Goal: Information Seeking & Learning: Check status

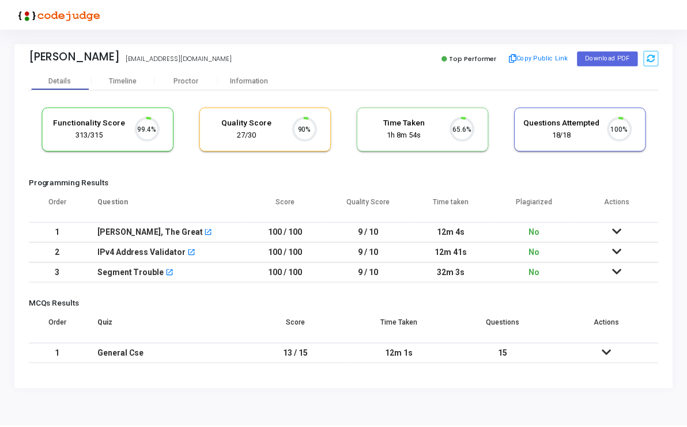
scroll to position [24, 29]
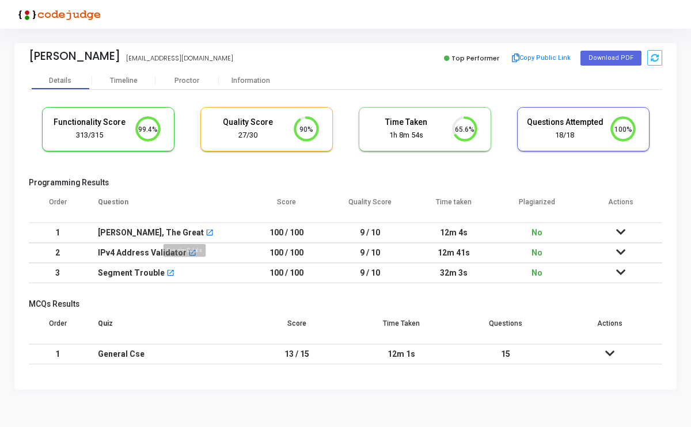
click at [206, 234] on mat-icon "open_in_new" at bounding box center [210, 234] width 8 height 8
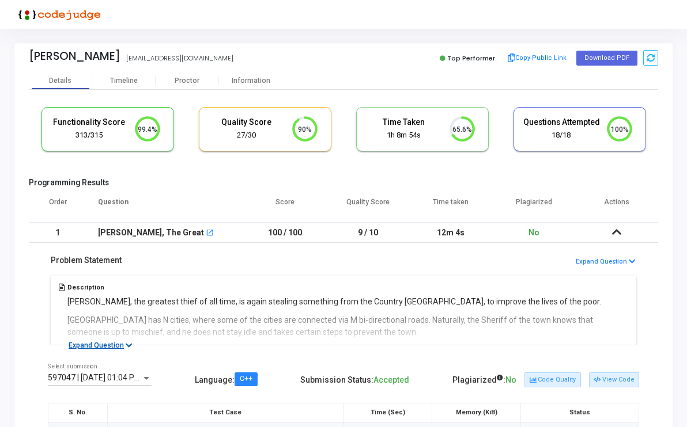
click at [115, 343] on button "Expand Question" at bounding box center [100, 346] width 77 height 12
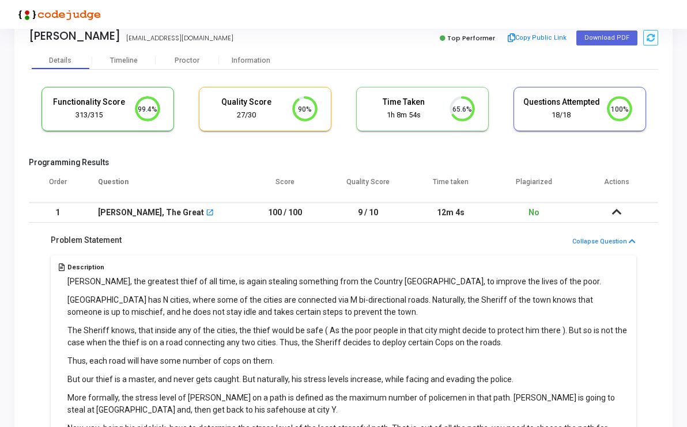
scroll to position [0, 0]
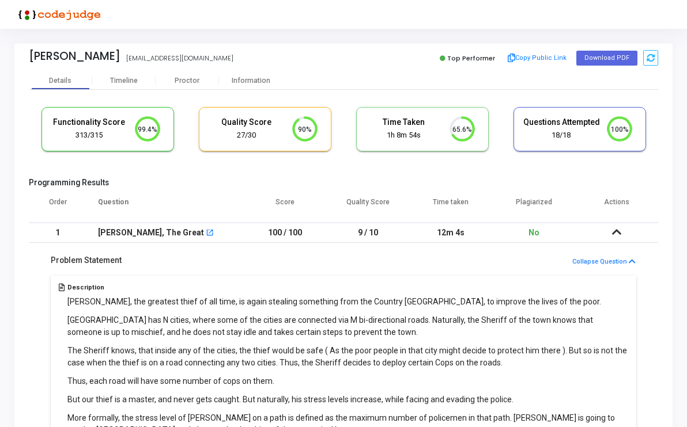
click at [181, 229] on div "Robin Hood, The Great open_in_new" at bounding box center [165, 233] width 134 height 19
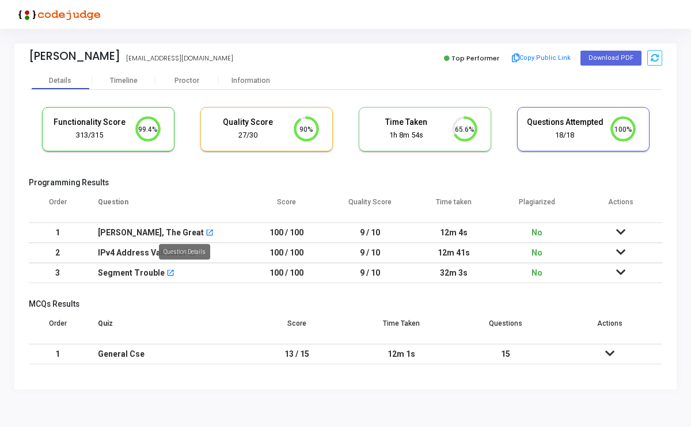
click at [206, 232] on mat-icon "open_in_new" at bounding box center [210, 234] width 8 height 8
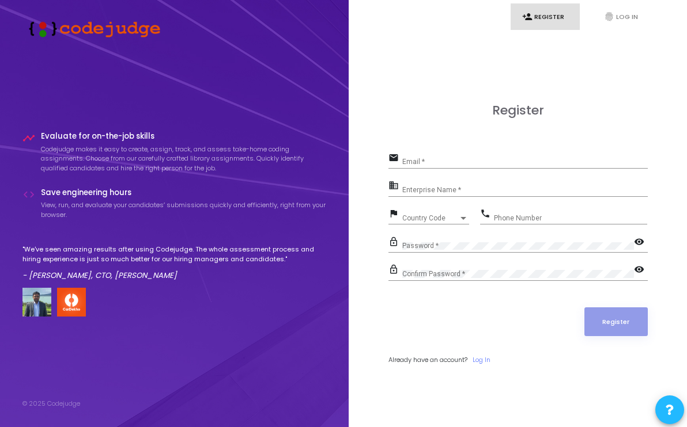
click at [548, 17] on link "person_add Register" at bounding box center [544, 16] width 69 height 27
click at [433, 162] on input "Email *" at bounding box center [524, 162] width 245 height 8
click at [440, 162] on input "Email *" at bounding box center [524, 162] width 245 height 8
type input "akshit@titan.email"
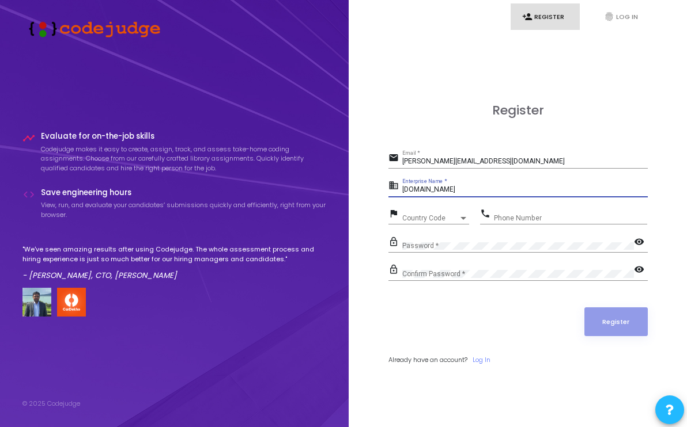
type input "Titan.email"
click at [434, 216] on span "Country Code" at bounding box center [422, 217] width 41 height 7
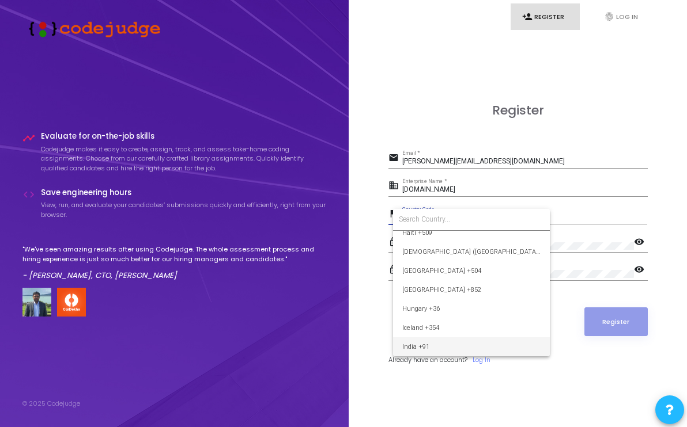
click at [434, 216] on input at bounding box center [471, 219] width 145 height 10
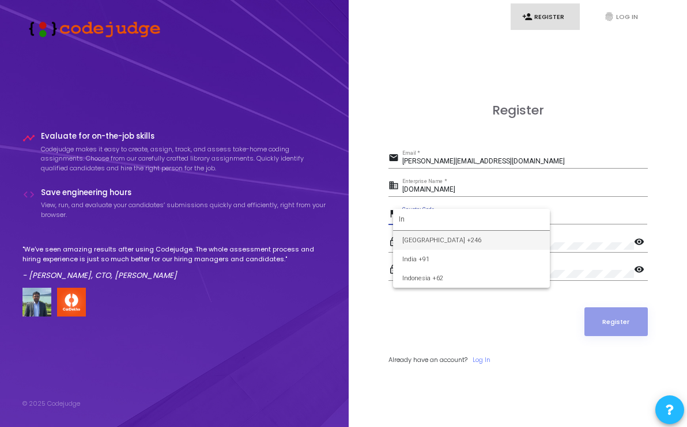
type input "I"
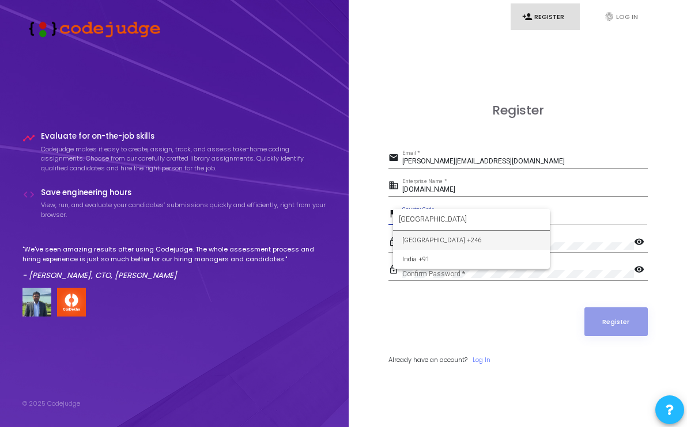
type input "India"
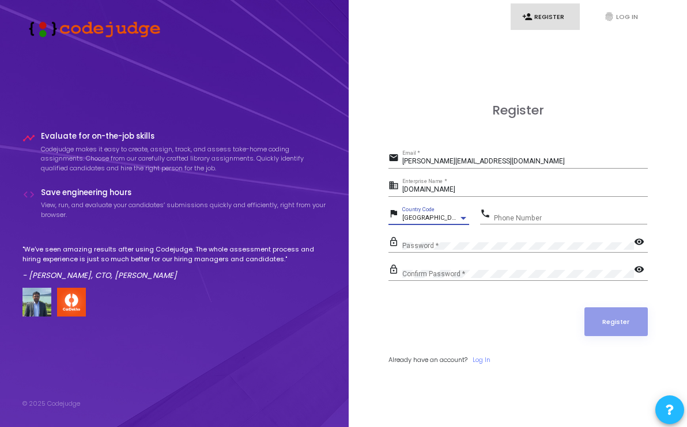
click at [444, 222] on div "British Indian Ocean Territory +246 Country Code" at bounding box center [435, 216] width 67 height 18
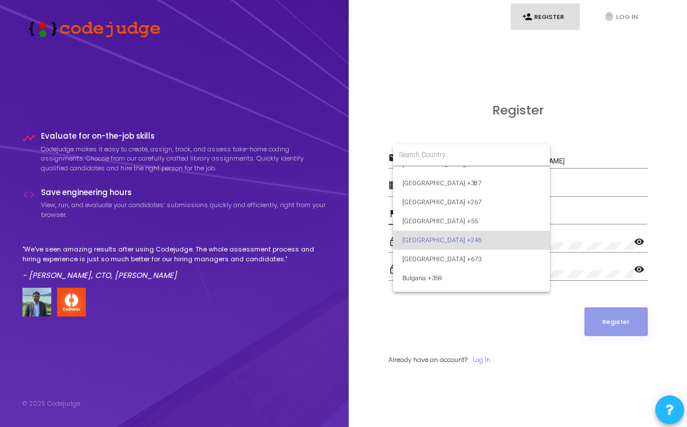
type input "n"
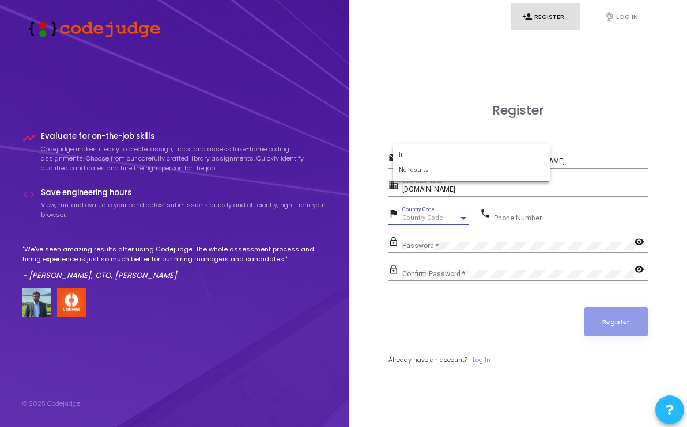
type input "I"
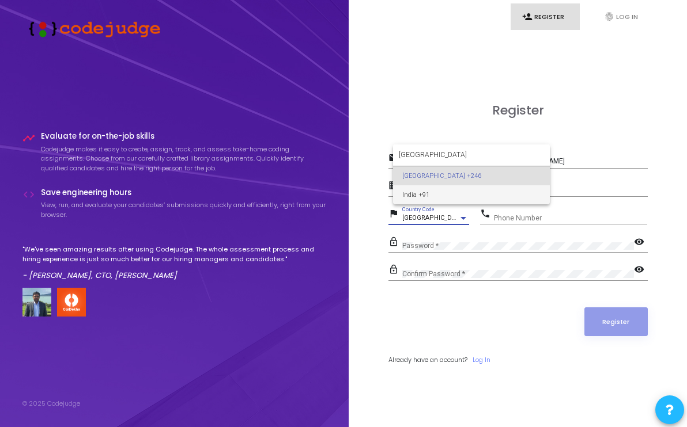
type input "India"
click at [419, 192] on span "India +91" at bounding box center [471, 195] width 138 height 19
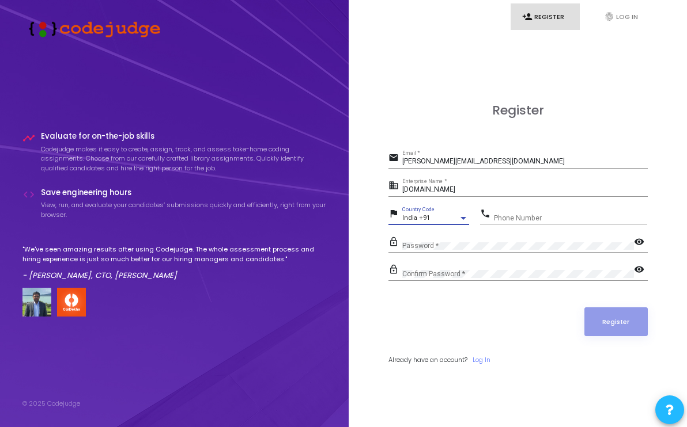
click at [501, 211] on div "Phone Number" at bounding box center [570, 216] width 153 height 18
type input "9125467450"
click at [491, 234] on form "email akshit@titan.email Email * business Titan.email Enterprise Name * flag In…" at bounding box center [517, 257] width 259 height 215
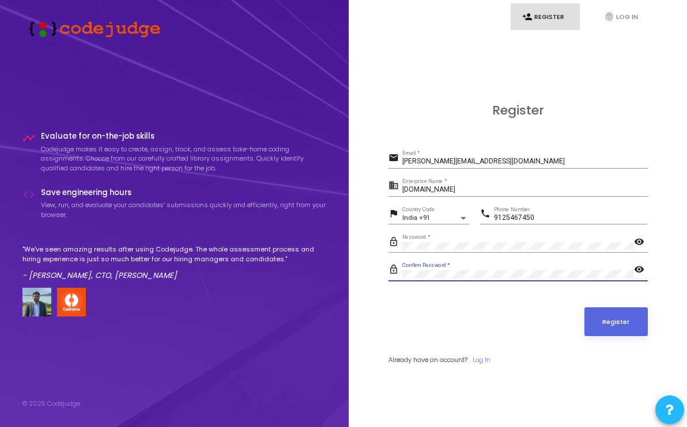
click at [584, 308] on button "Register" at bounding box center [615, 322] width 63 height 29
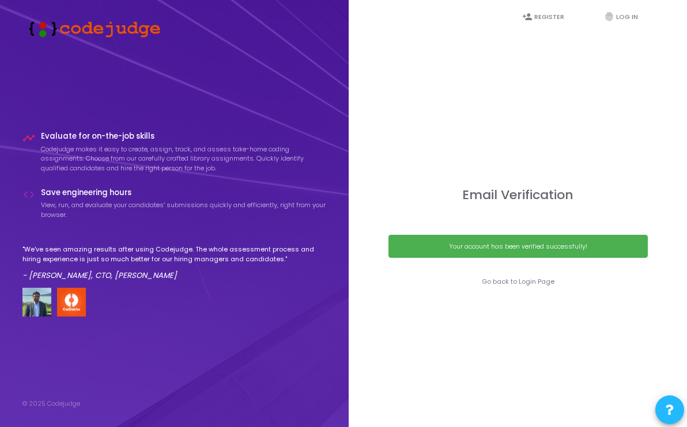
click at [492, 245] on div "Your account has been verified successfully!" at bounding box center [518, 247] width 233 height 10
click at [500, 278] on link "Go back to Login Page" at bounding box center [518, 282] width 73 height 10
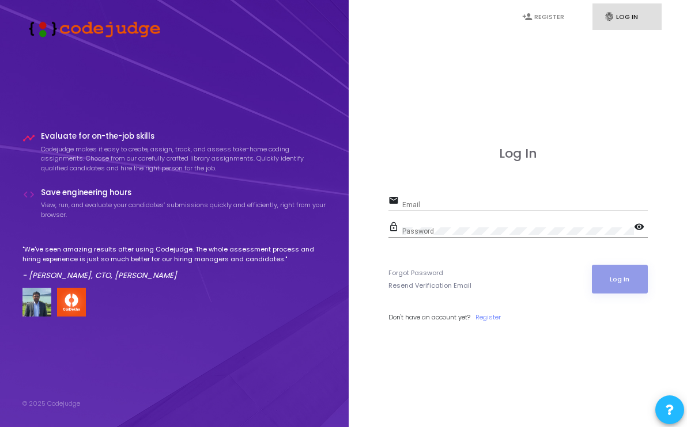
type input "akshit@titan.email"
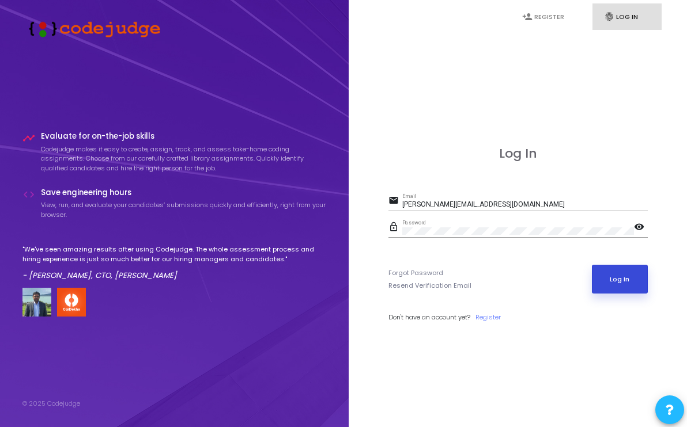
click at [625, 280] on button "Log In" at bounding box center [620, 279] width 56 height 29
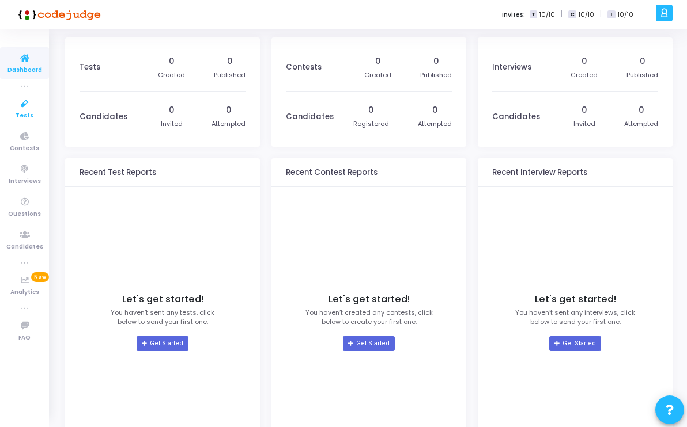
click at [22, 110] on icon at bounding box center [25, 104] width 24 height 14
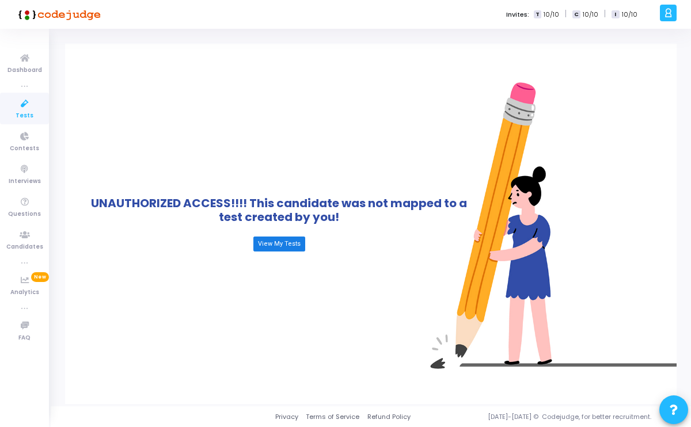
click at [282, 245] on link "View My Tests" at bounding box center [279, 244] width 52 height 15
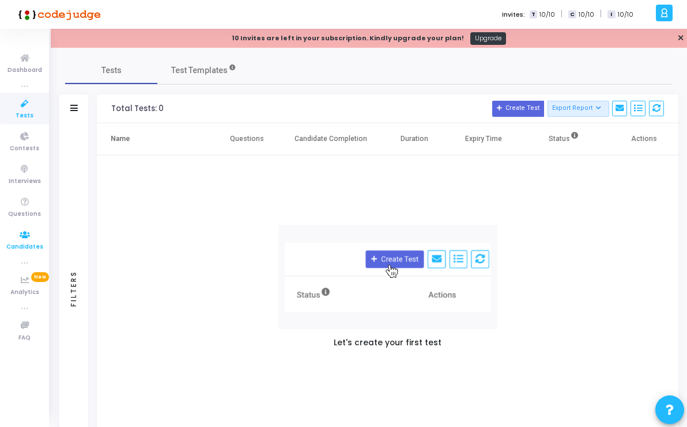
click at [22, 240] on icon at bounding box center [25, 235] width 24 height 14
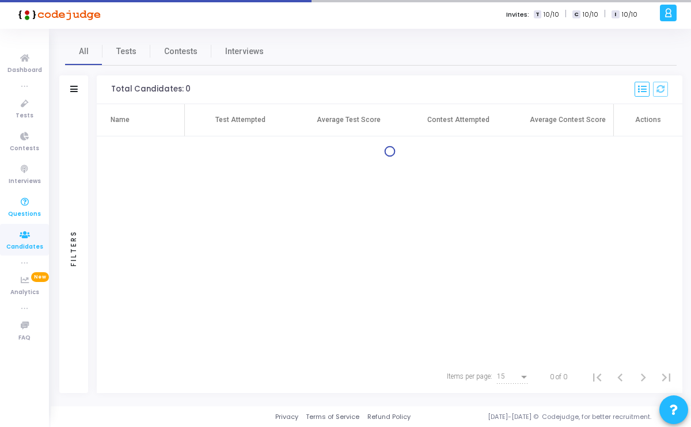
click at [25, 206] on icon at bounding box center [25, 202] width 24 height 14
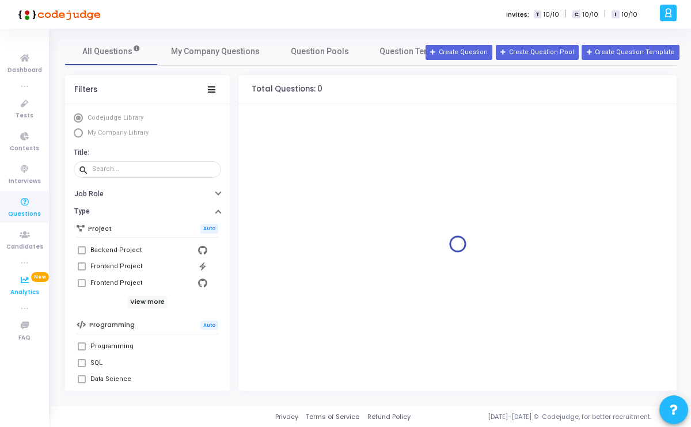
click at [27, 288] on span "Analytics" at bounding box center [24, 293] width 29 height 10
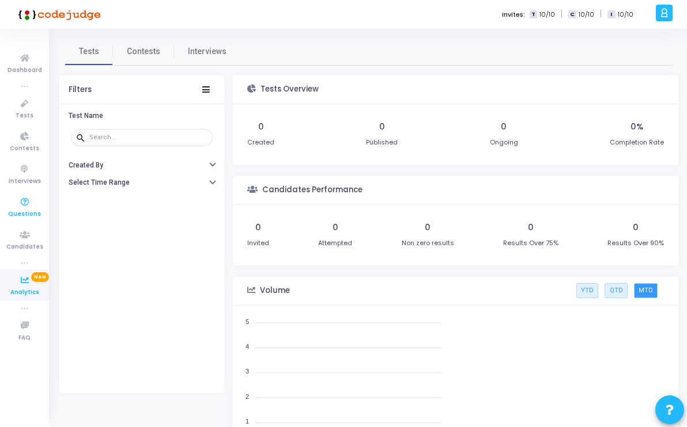
scroll to position [168, 206]
click at [28, 68] on span "Dashboard" at bounding box center [24, 71] width 35 height 10
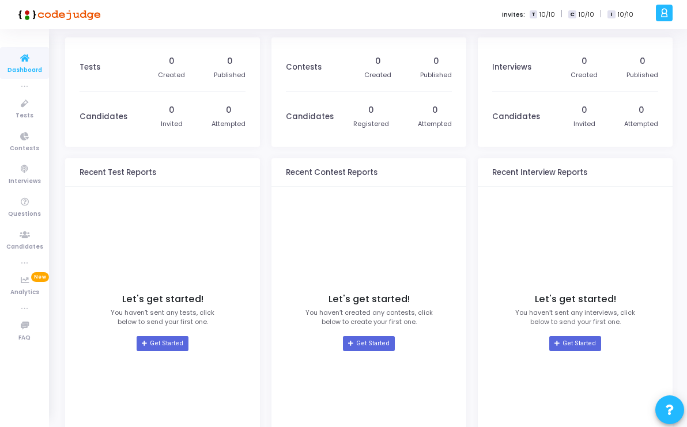
click at [665, 14] on icon at bounding box center [664, 12] width 9 height 13
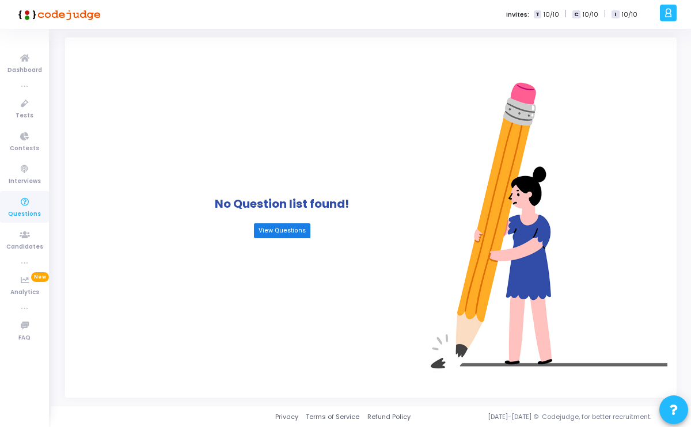
click at [293, 233] on link "View Questions" at bounding box center [282, 231] width 56 height 15
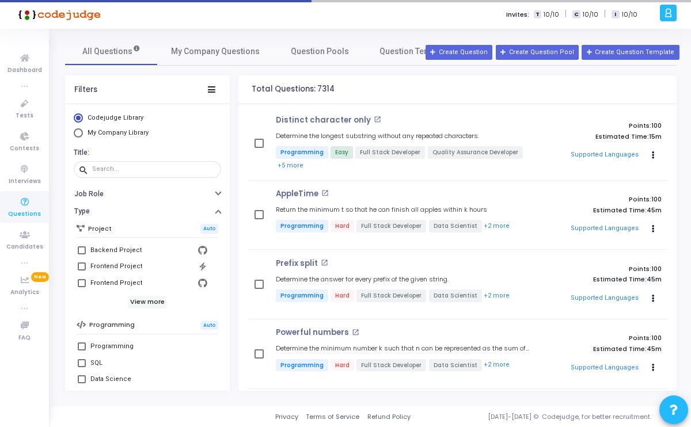
click at [669, 13] on icon at bounding box center [668, 12] width 9 height 13
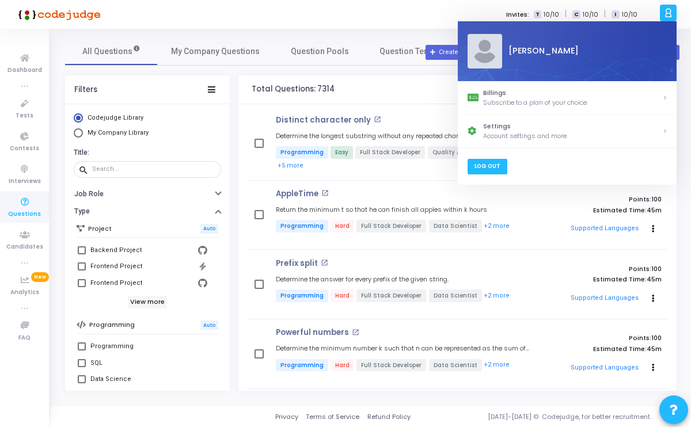
click at [485, 169] on link "Log Out" at bounding box center [487, 167] width 40 height 16
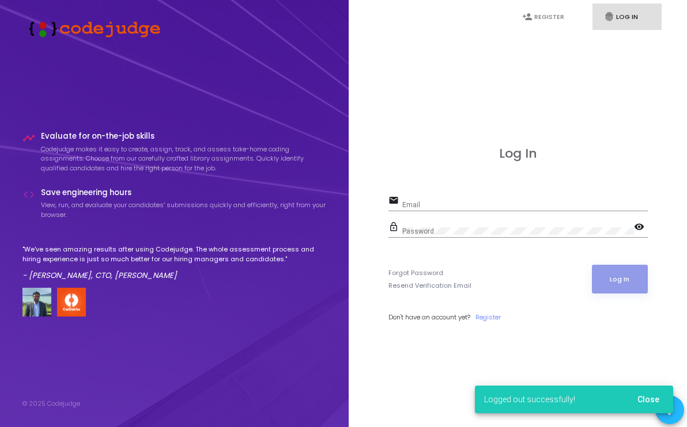
type input "akshit@titan.email"
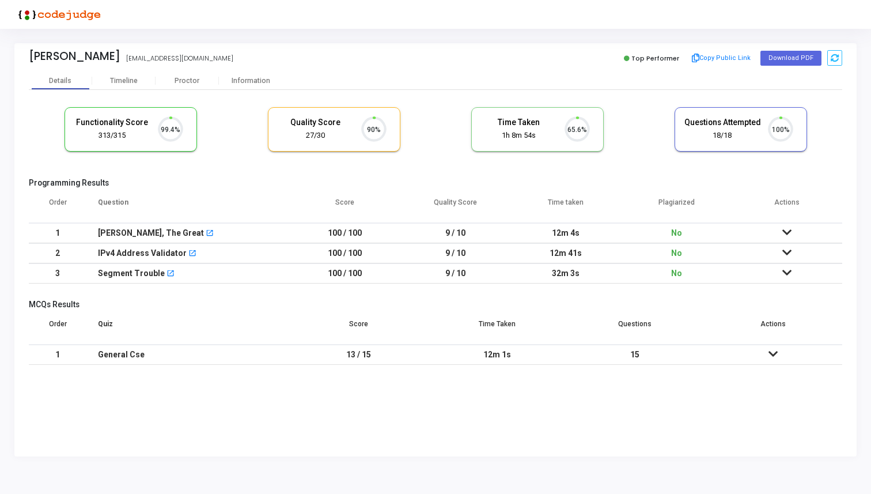
scroll to position [24, 29]
click at [123, 83] on div "Timeline" at bounding box center [124, 81] width 28 height 9
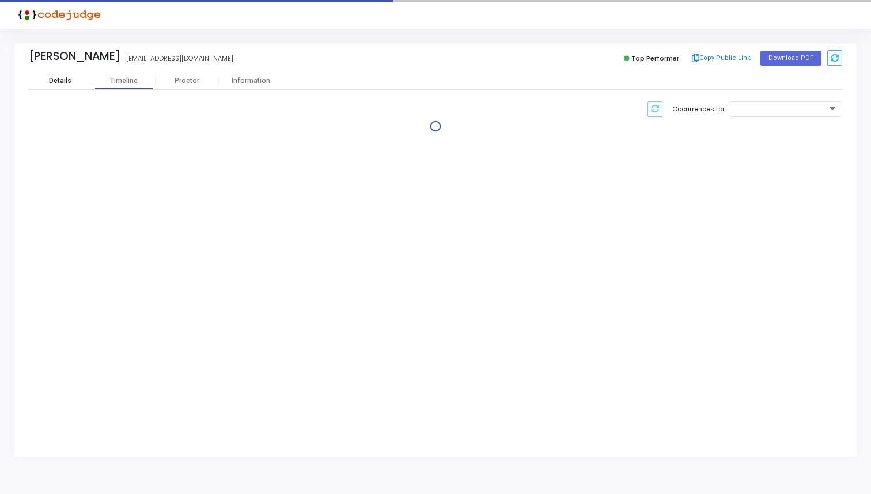
click at [69, 82] on div "Details" at bounding box center [60, 81] width 22 height 9
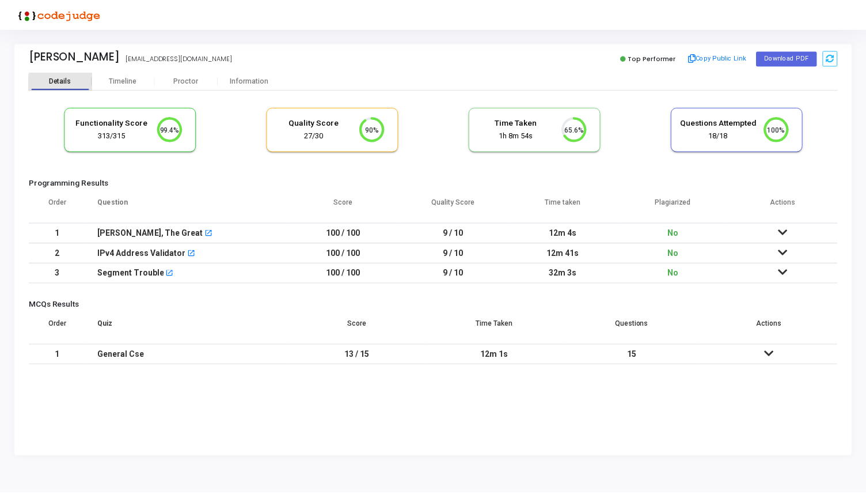
scroll to position [24, 29]
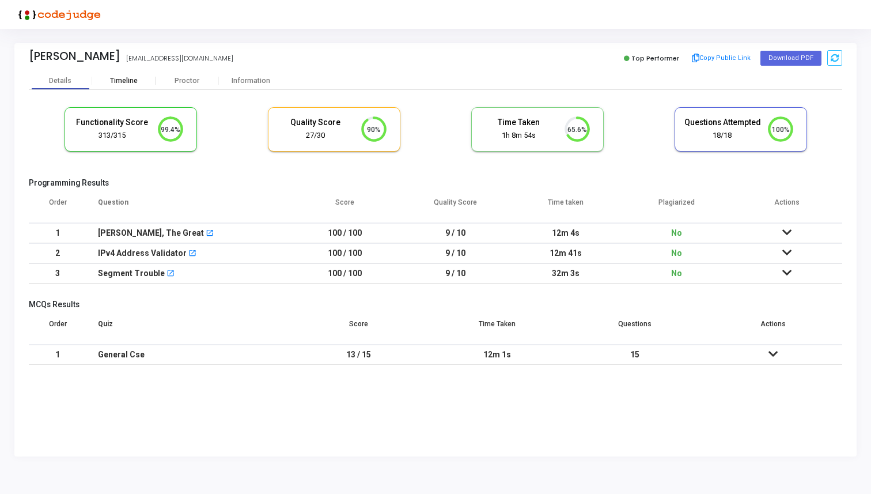
click at [129, 82] on div "Timeline" at bounding box center [124, 81] width 28 height 9
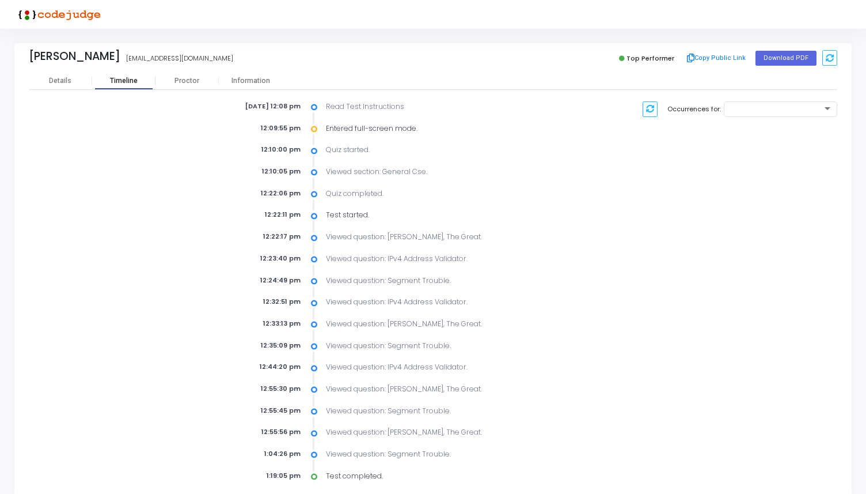
scroll to position [14, 0]
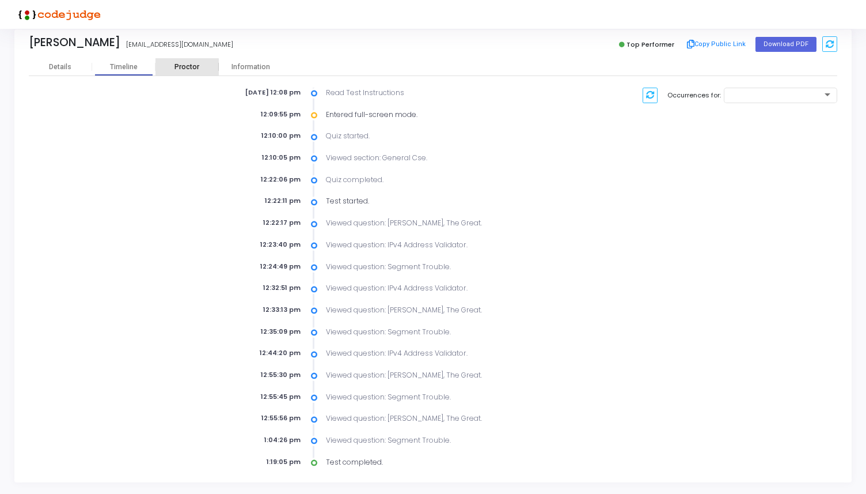
click at [180, 70] on div "Proctor" at bounding box center [187, 67] width 63 height 9
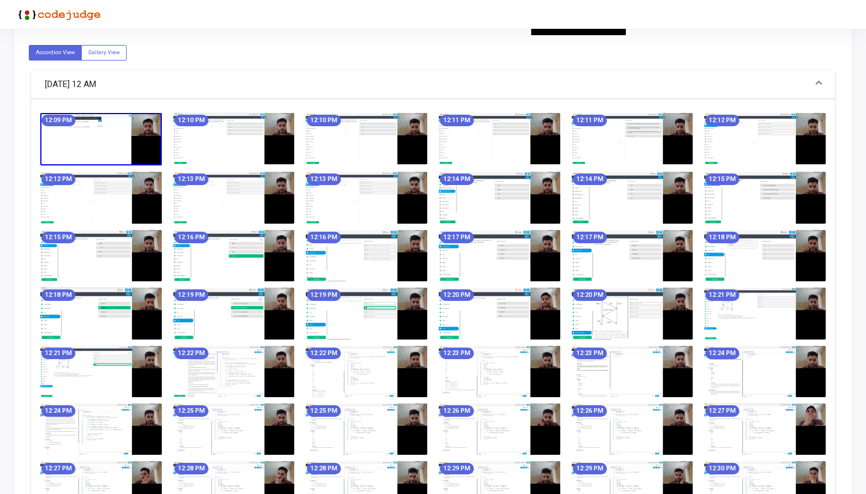
scroll to position [371, 0]
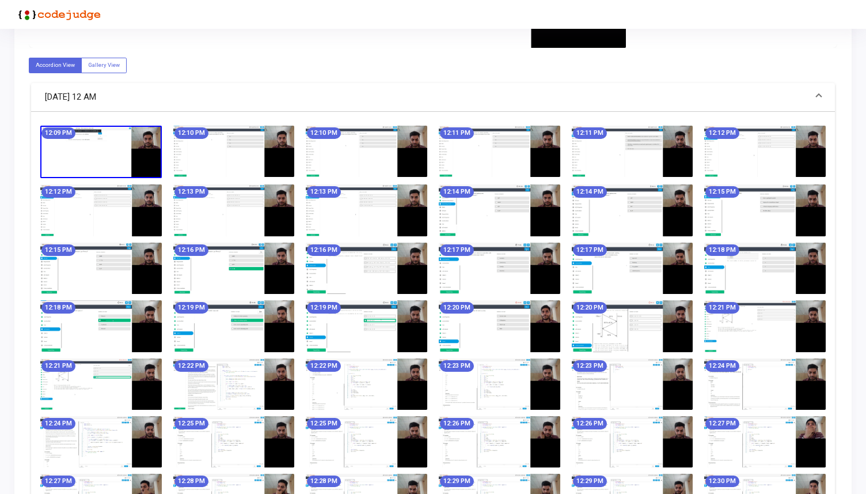
click at [470, 276] on img at bounding box center [500, 268] width 122 height 51
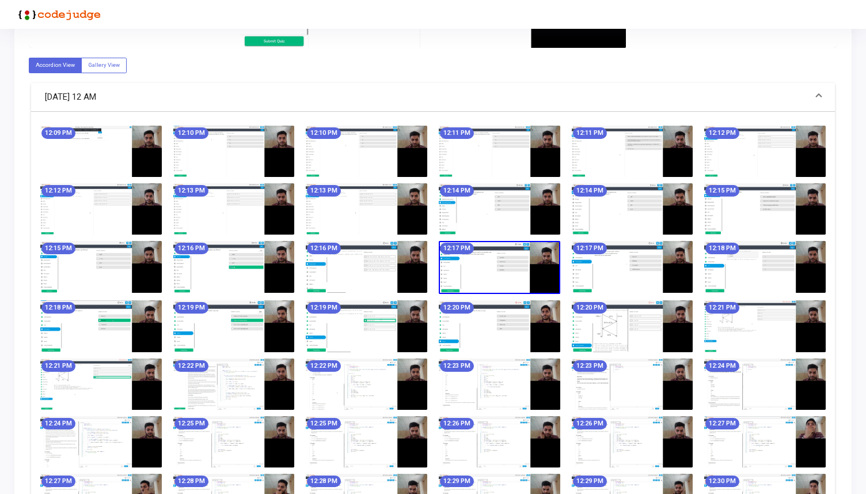
click at [459, 270] on img at bounding box center [500, 267] width 122 height 53
click at [491, 267] on img at bounding box center [500, 267] width 122 height 53
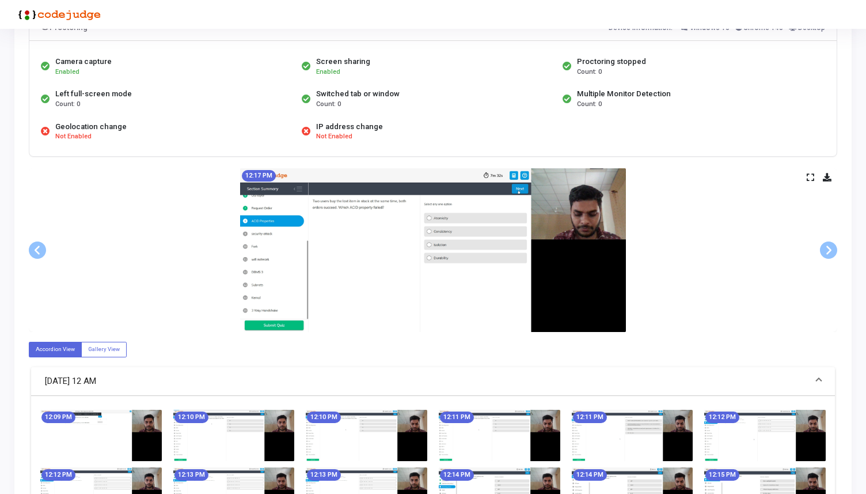
scroll to position [0, 0]
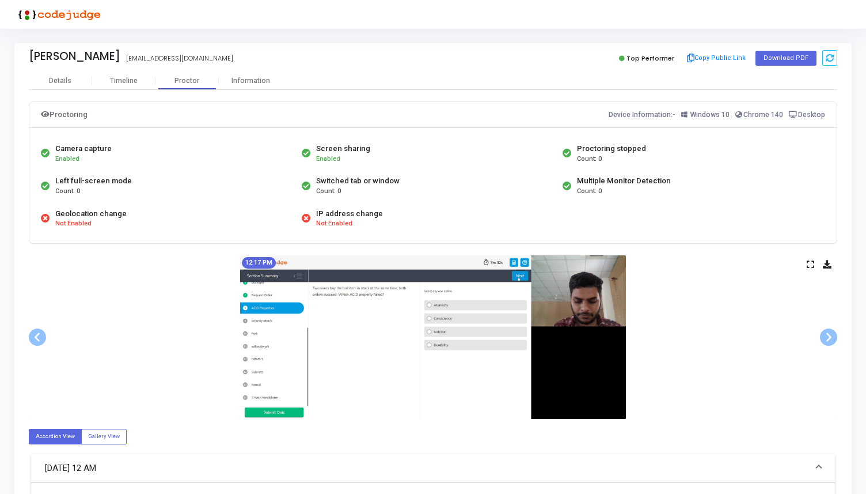
click at [811, 266] on icon at bounding box center [810, 264] width 7 height 6
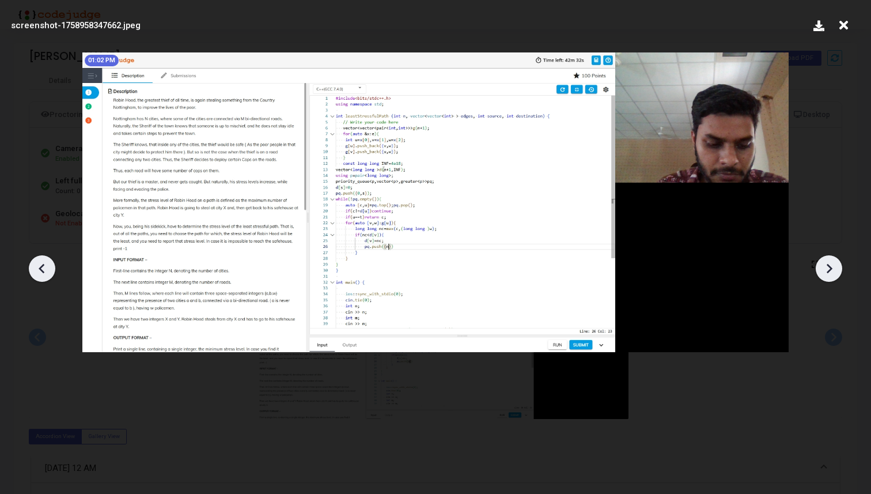
click at [842, 28] on icon at bounding box center [844, 25] width 18 height 22
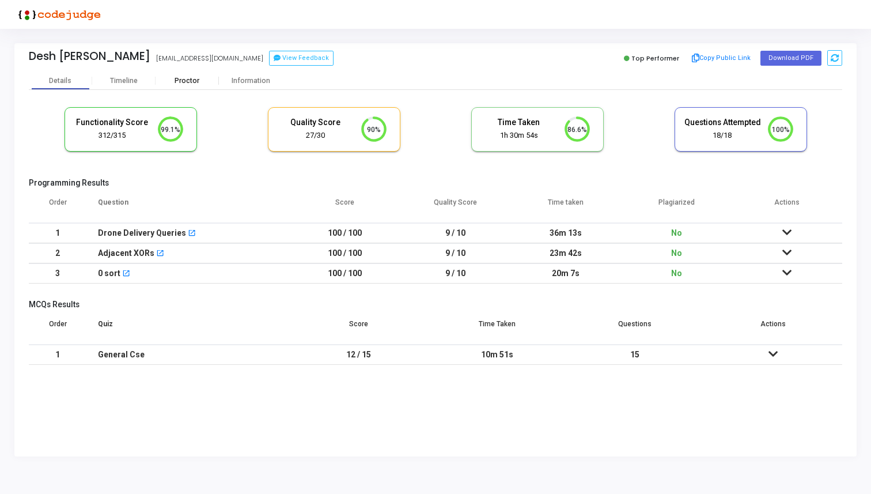
click at [186, 78] on div "Proctor" at bounding box center [187, 81] width 63 height 9
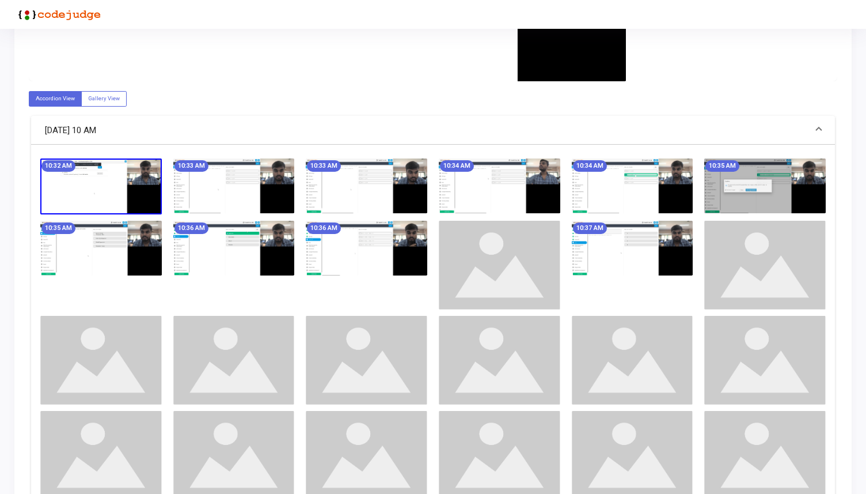
scroll to position [362, 0]
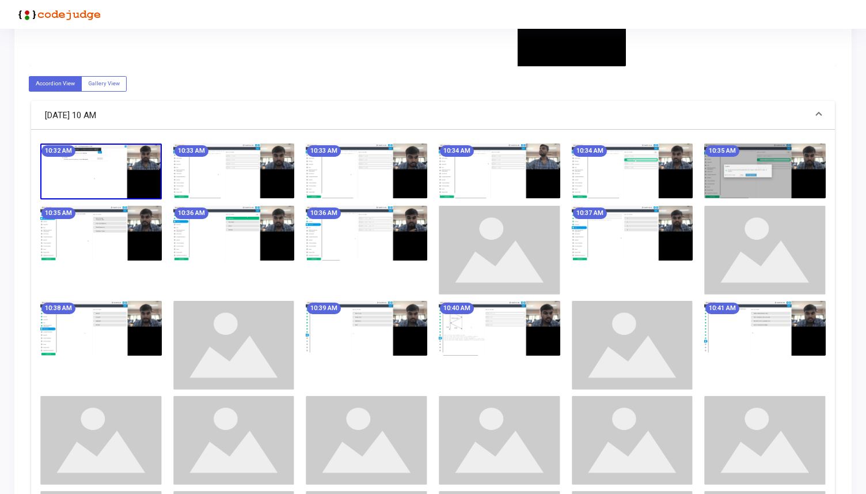
click at [497, 311] on img at bounding box center [500, 328] width 122 height 55
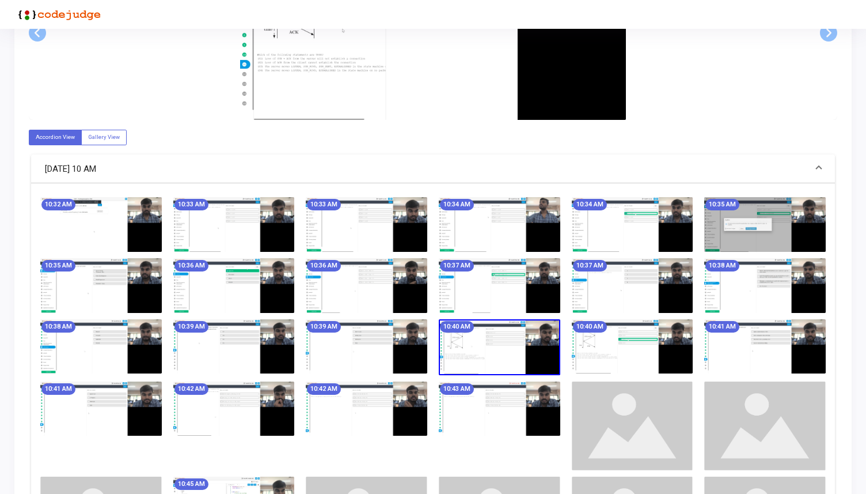
scroll to position [104, 0]
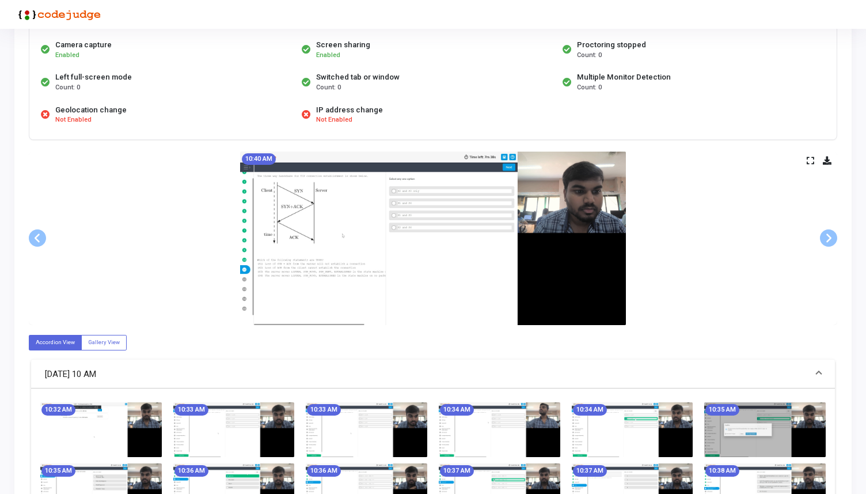
click at [811, 160] on icon at bounding box center [810, 160] width 7 height 6
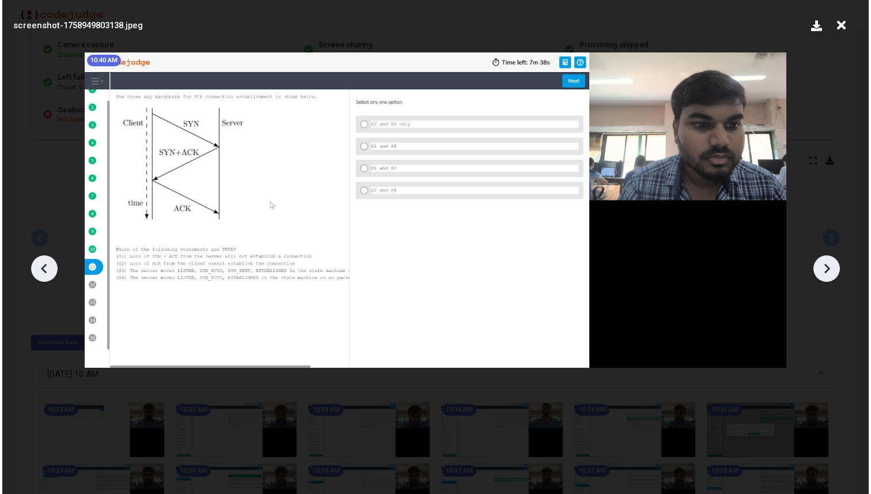
scroll to position [0, 0]
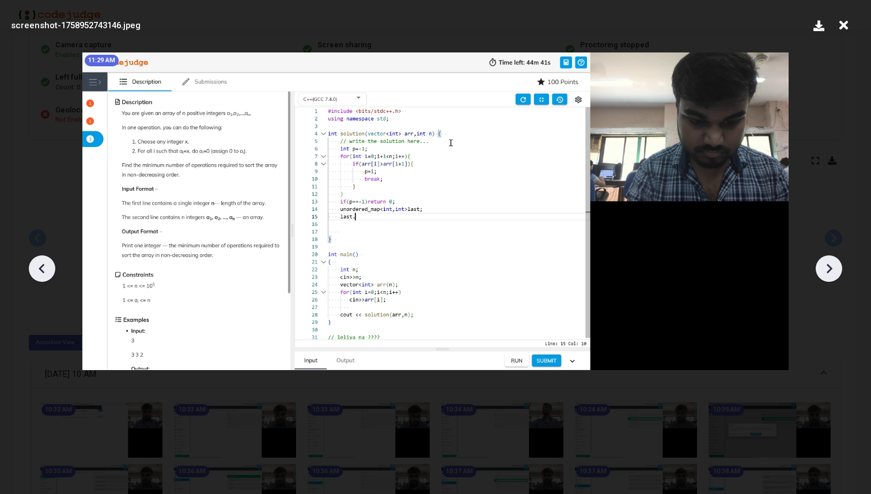
click at [837, 23] on icon at bounding box center [844, 25] width 18 height 22
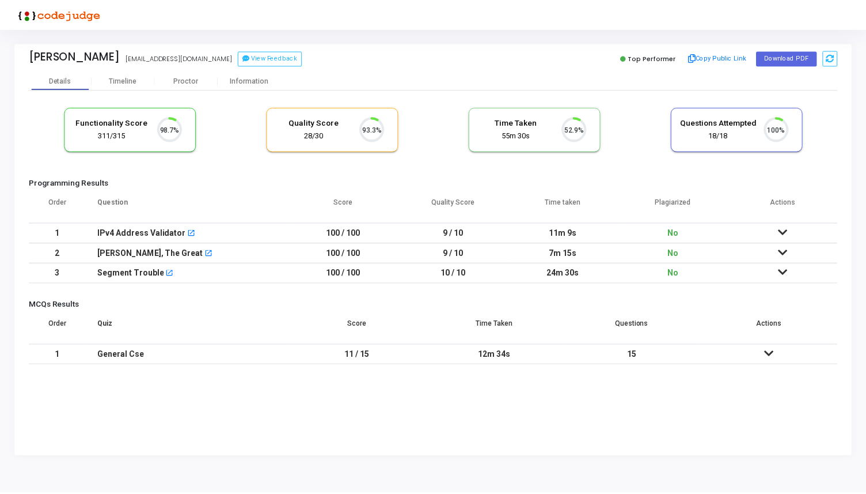
scroll to position [24, 29]
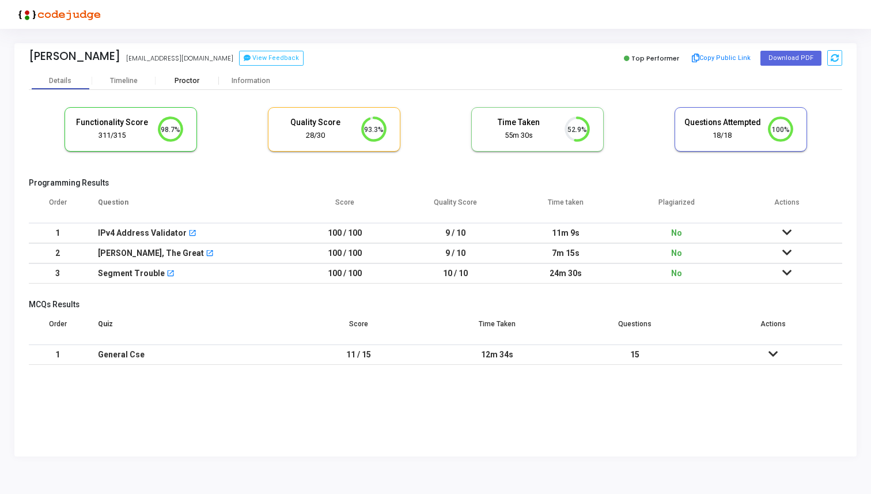
click at [188, 78] on div "Proctor" at bounding box center [187, 81] width 63 height 9
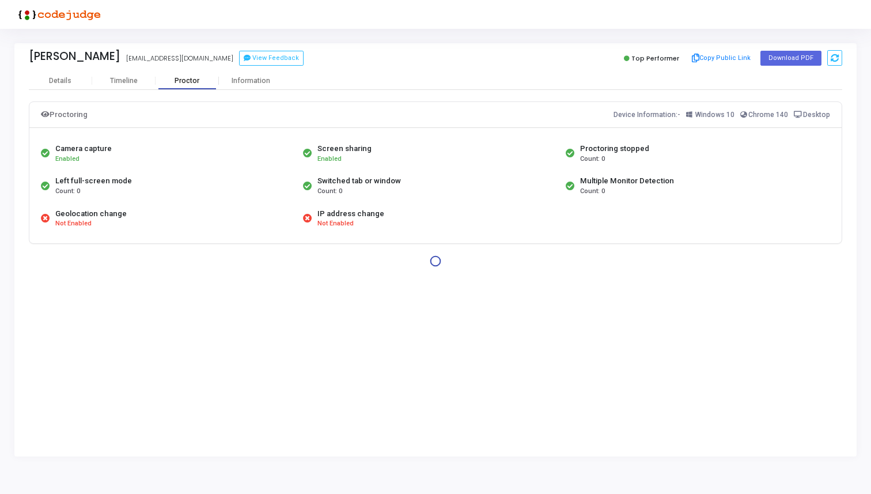
click at [206, 87] on div "Proctor" at bounding box center [187, 80] width 63 height 17
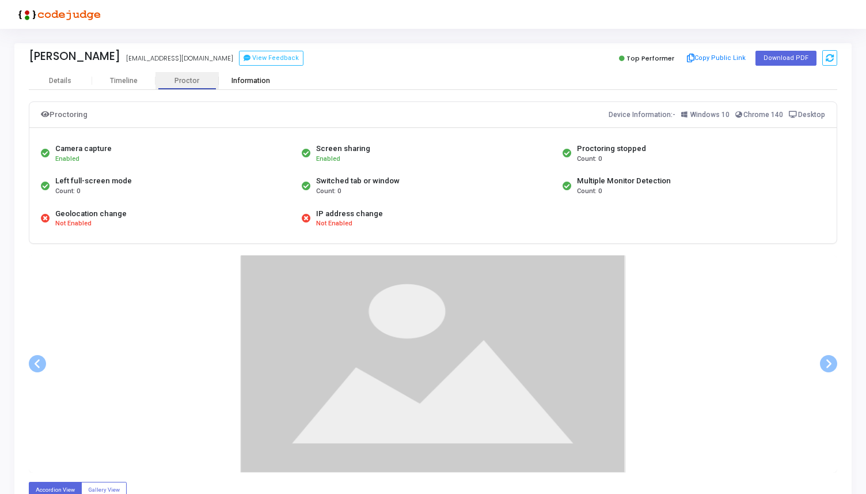
click at [230, 85] on div "Information" at bounding box center [250, 80] width 63 height 17
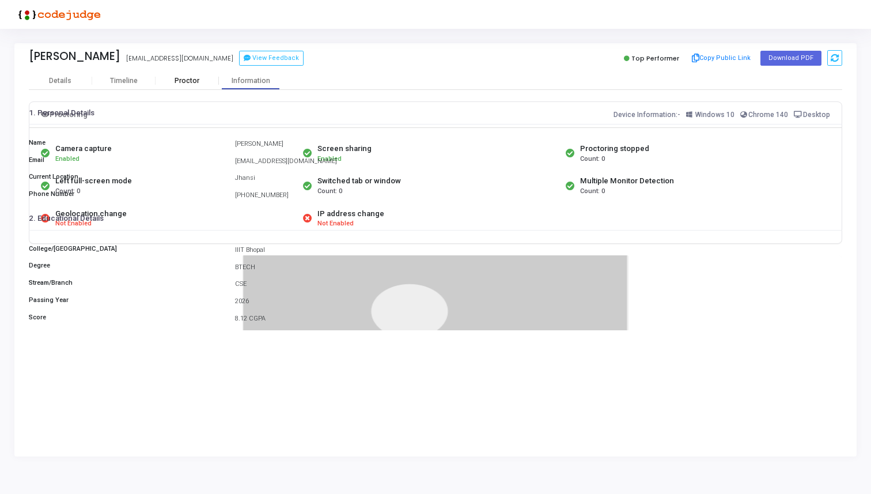
click at [183, 82] on div "Proctor" at bounding box center [187, 81] width 63 height 9
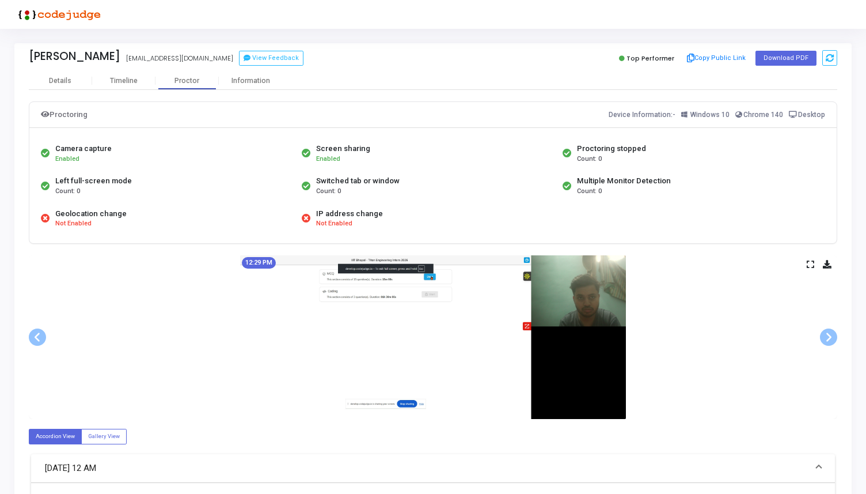
click at [811, 262] on icon at bounding box center [810, 264] width 7 height 6
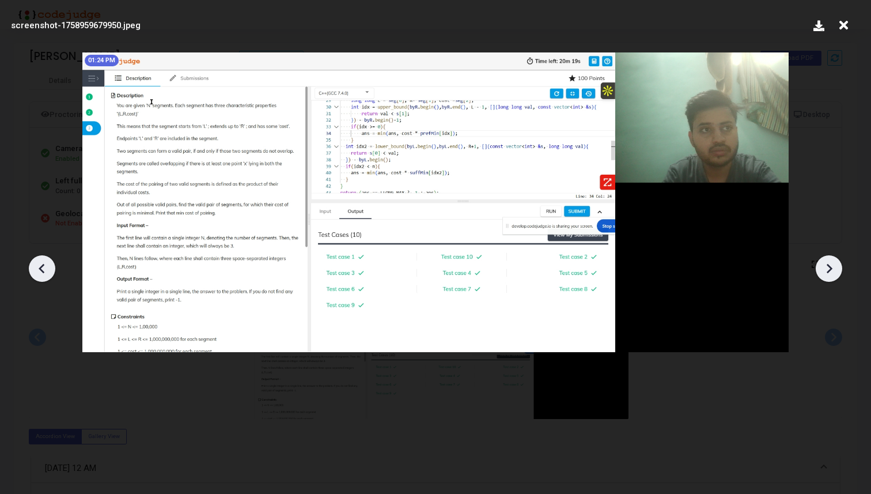
click at [843, 23] on icon at bounding box center [844, 25] width 18 height 22
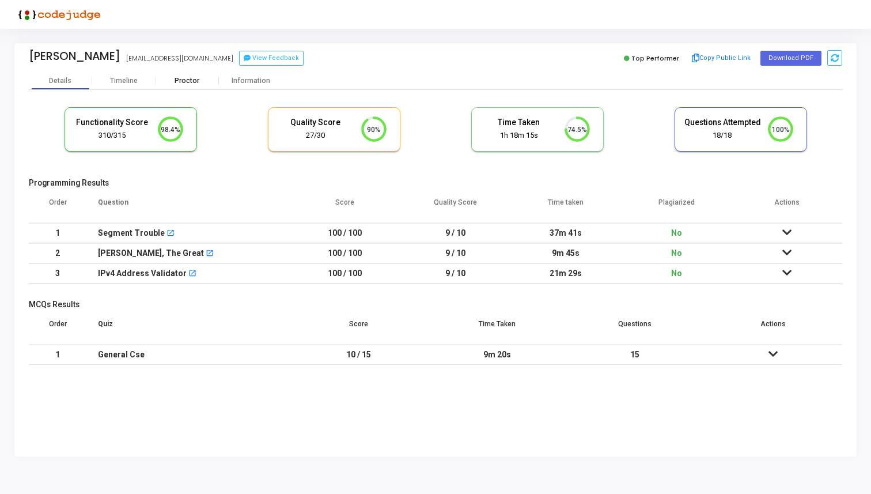
click at [176, 74] on div "Proctor" at bounding box center [187, 80] width 63 height 17
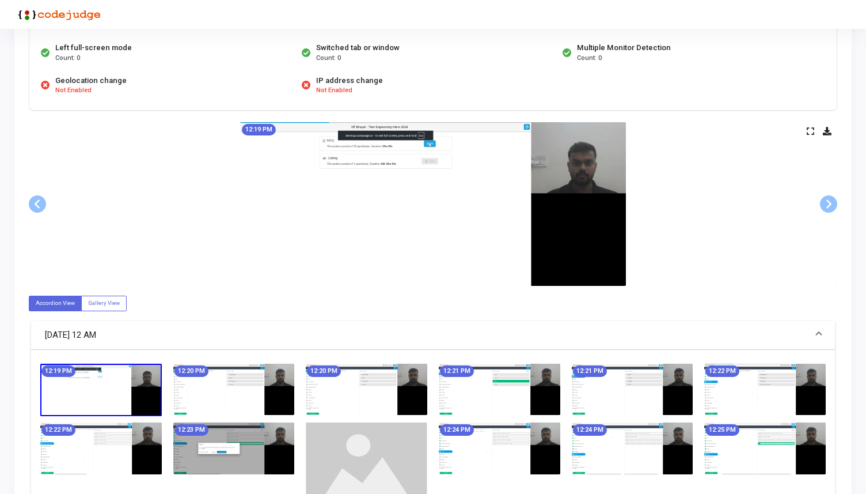
scroll to position [89, 0]
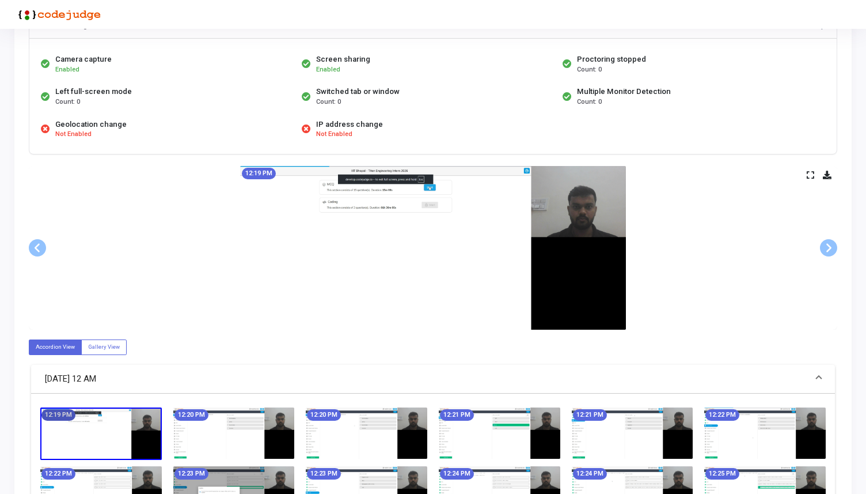
click at [75, 419] on div "12:19 PM" at bounding box center [58, 415] width 34 height 12
click at [811, 172] on icon at bounding box center [810, 175] width 7 height 6
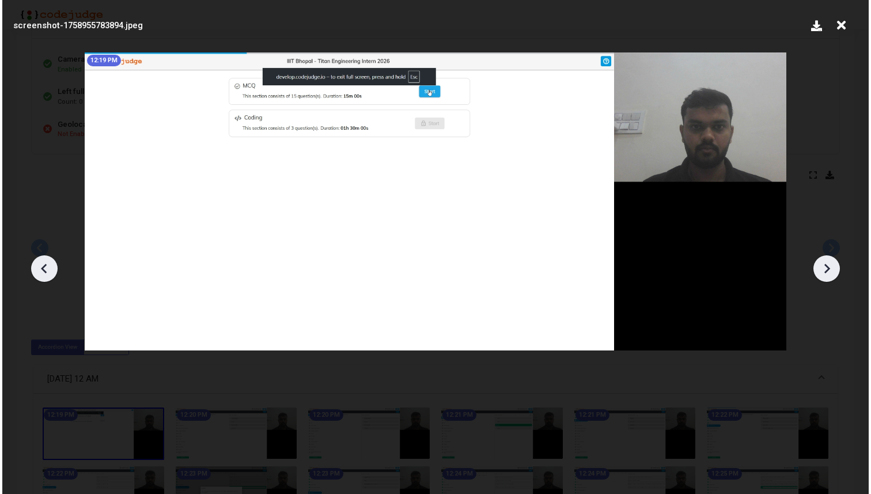
scroll to position [0, 0]
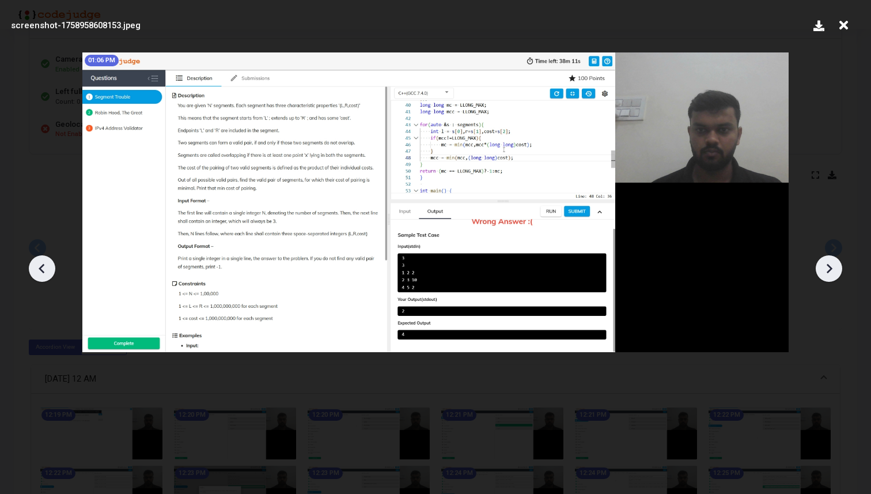
click at [839, 28] on icon at bounding box center [844, 25] width 18 height 22
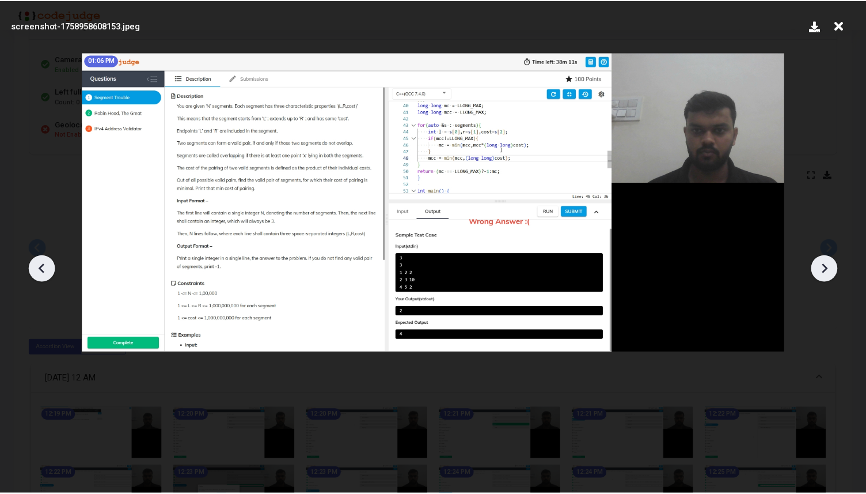
scroll to position [89, 0]
